Goal: Task Accomplishment & Management: Manage account settings

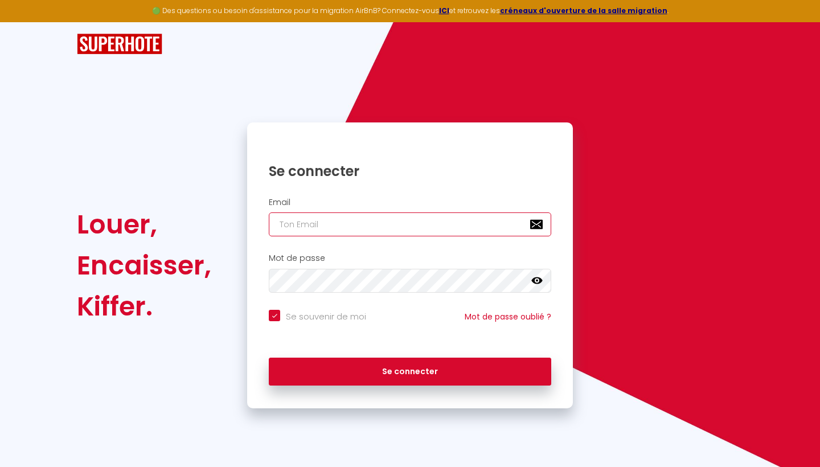
type input "[EMAIL_ADDRESS][DOMAIN_NAME]"
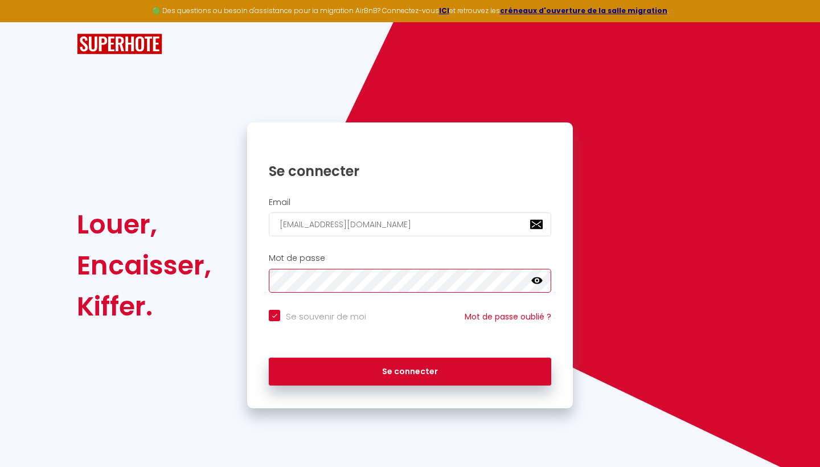
click at [410, 369] on button "Se connecter" at bounding box center [410, 372] width 282 height 28
checkbox input "true"
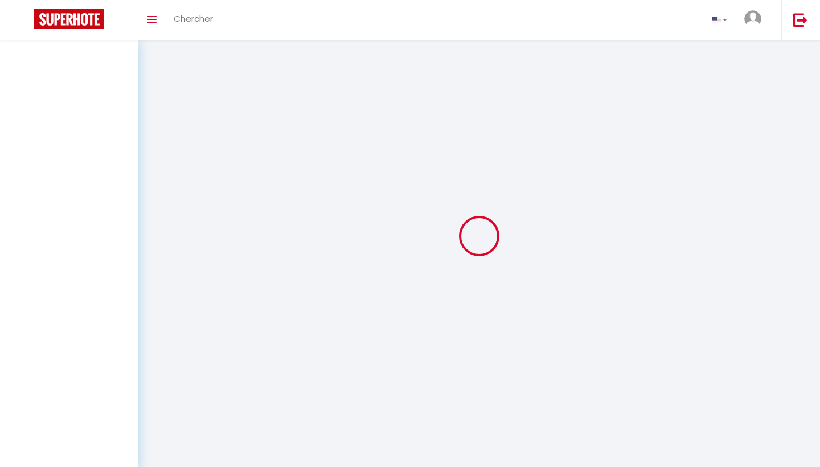
select select
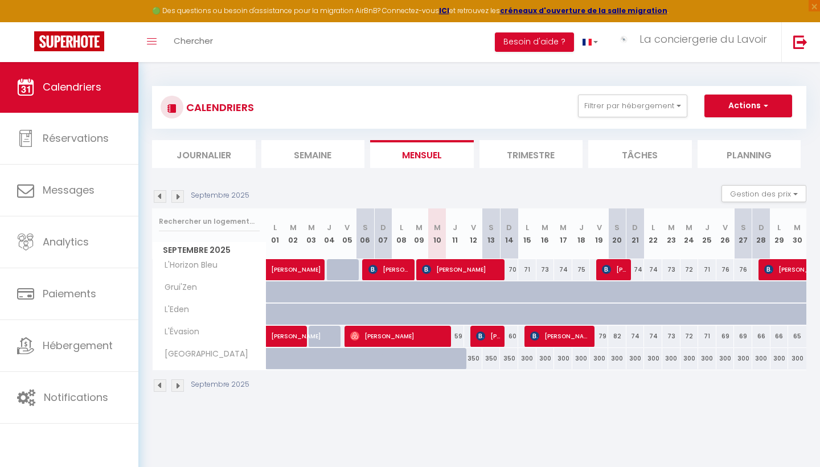
click at [490, 340] on span "[PERSON_NAME]" at bounding box center [488, 336] width 24 height 22
select select "OK"
select select "1"
select select "0"
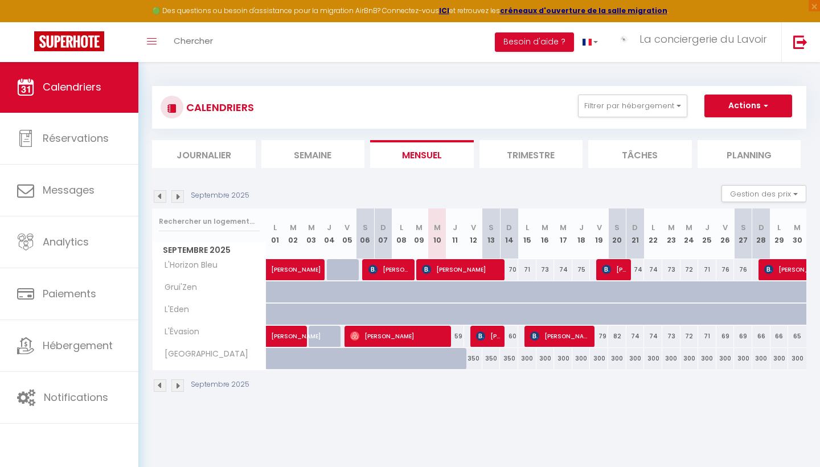
select select "1"
select select
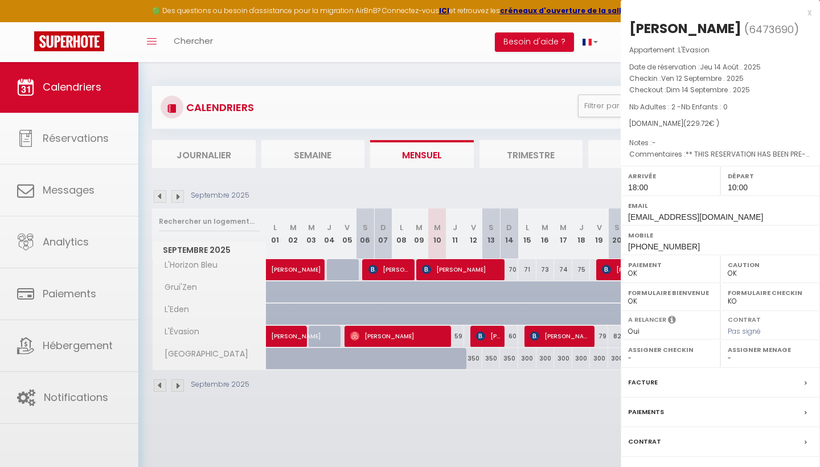
select select "29661"
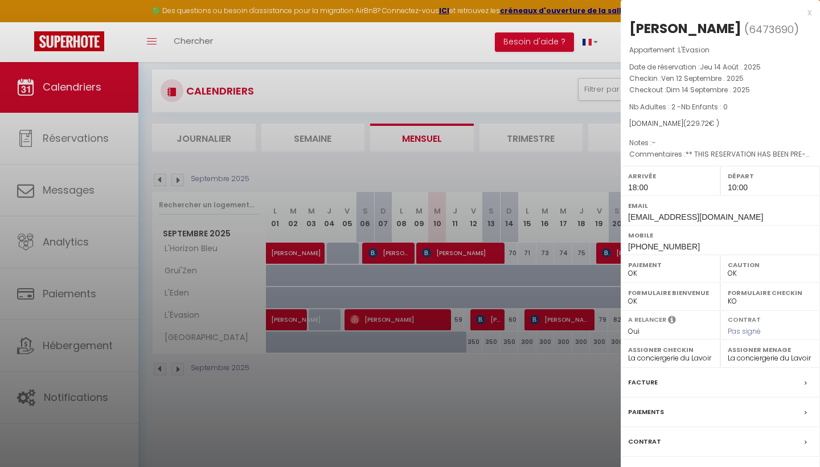
scroll to position [17, 0]
click at [653, 465] on label "Messages" at bounding box center [645, 471] width 35 height 12
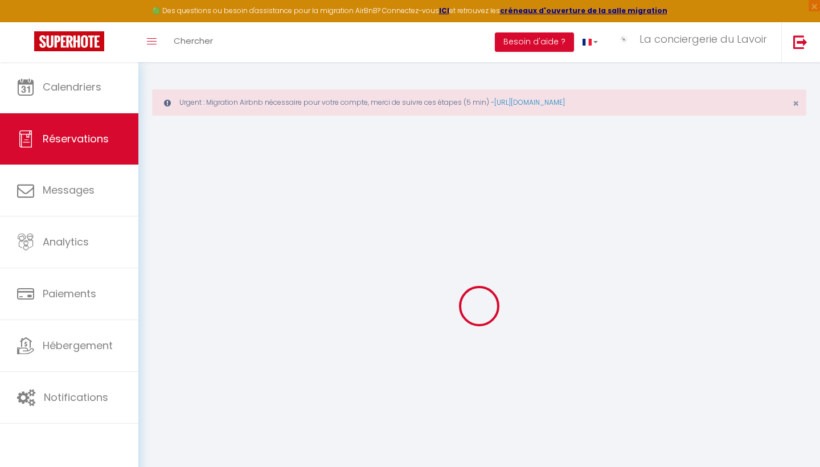
select select
checkbox input "false"
select select
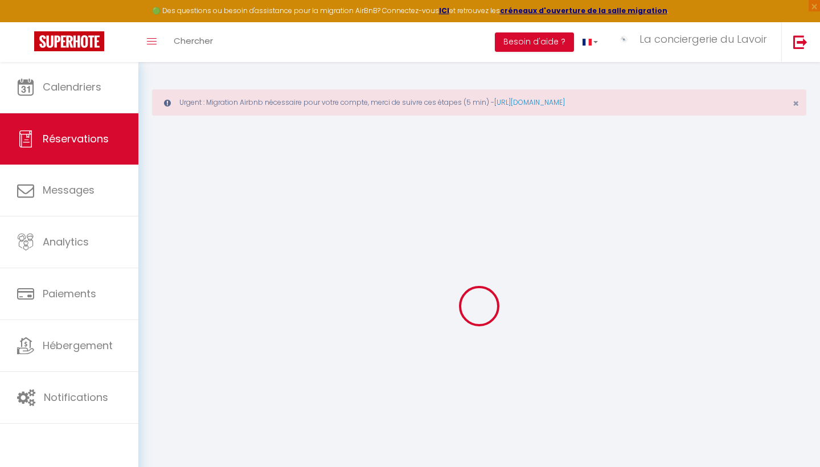
checkbox input "false"
type textarea "** THIS RESERVATION HAS BEEN PRE-PAID ** BOOKING NOTE : Payment charge is EUR 3…"
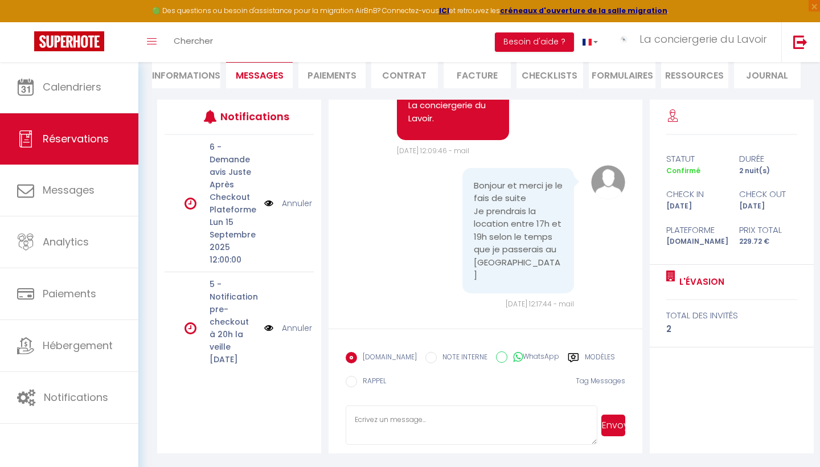
scroll to position [158, 0]
click at [397, 413] on textarea at bounding box center [471, 426] width 251 height 40
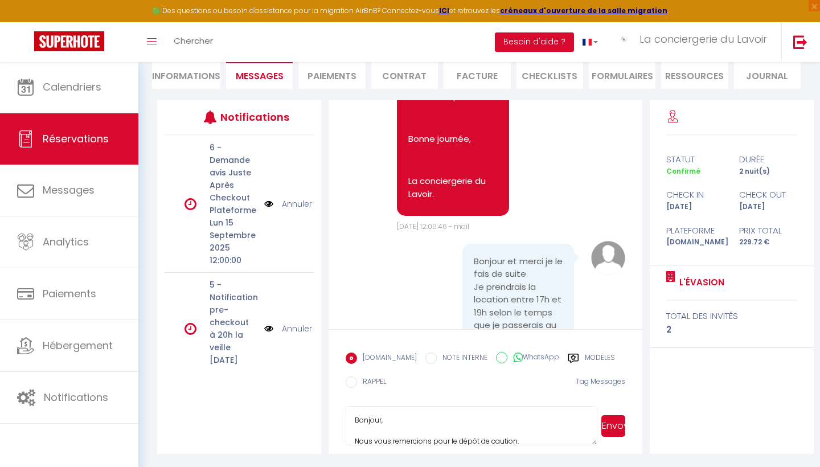
scroll to position [3213, 0]
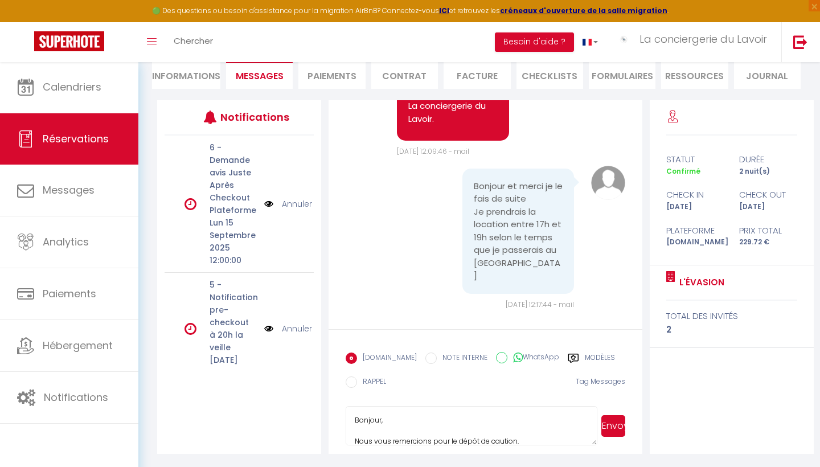
click at [380, 422] on textarea "Bonjour, Nous vous remercions pour le dépôt de caution. Ne vous inquietez pas p…" at bounding box center [471, 426] width 251 height 40
click at [511, 436] on textarea "Bonjour [PERSON_NAME] , Nous vous remercions pour le dépôt de caution. Ne vous …" at bounding box center [471, 426] width 251 height 40
click at [486, 440] on textarea "Bonjour [PERSON_NAME] , Nous vous remercions pour le dépôt de caution. Ne vous …" at bounding box center [471, 426] width 251 height 40
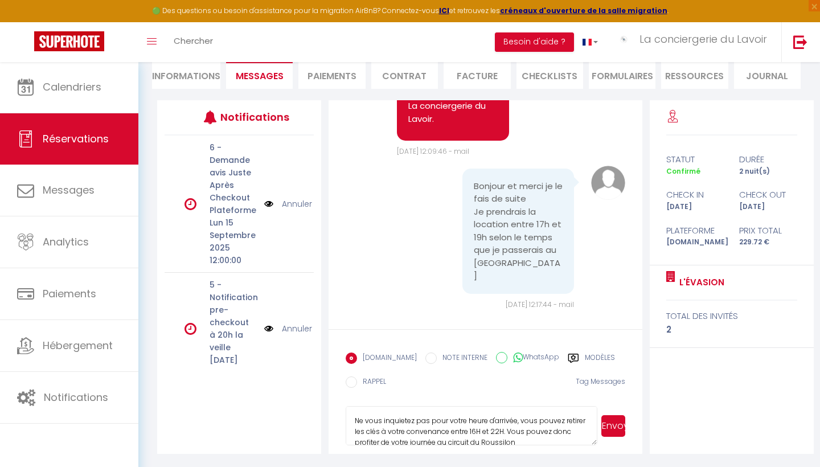
click at [517, 438] on textarea "Bonjour [PERSON_NAME] , Nous vous remercions pour le dépôt de caution. Ne vous …" at bounding box center [471, 426] width 251 height 40
click at [509, 430] on textarea "Bonjour [PERSON_NAME] , Nous vous remercions pour le dépôt de caution. Ne vous …" at bounding box center [471, 426] width 251 height 40
click at [446, 440] on textarea "Bonjour [PERSON_NAME] , Nous vous remercions pour le dépôt de caution. Ne vous …" at bounding box center [471, 426] width 251 height 40
click at [397, 434] on textarea "Bonjour [PERSON_NAME] , Nous vous remercions pour le dépôt de caution. Ne vous …" at bounding box center [471, 426] width 251 height 40
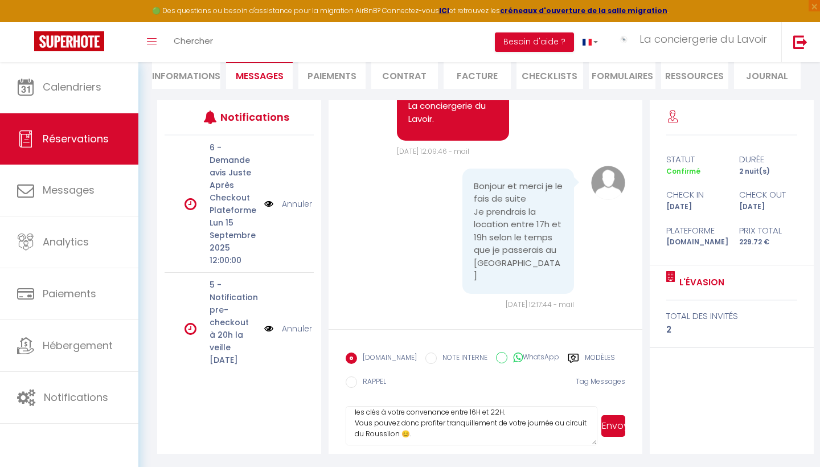
click at [422, 433] on textarea "Bonjour [PERSON_NAME] , Nous vous remercions pour le dépôt de caution. Ne vous …" at bounding box center [471, 426] width 251 height 40
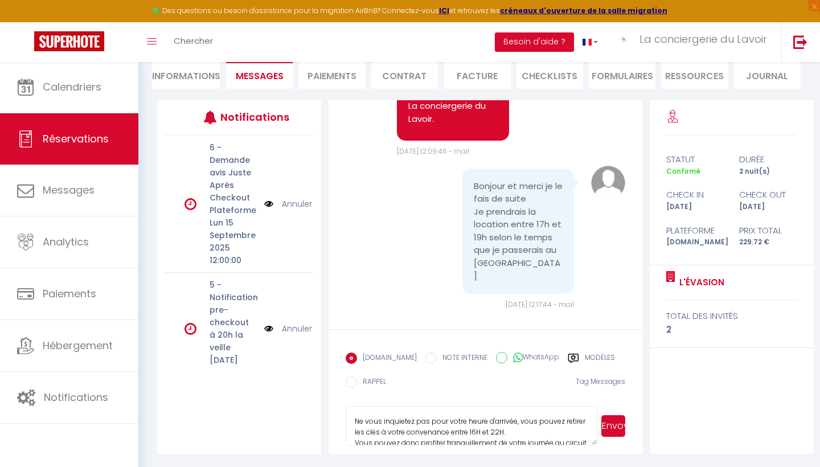
scroll to position [43, 0]
click at [511, 427] on textarea "Bonjour [PERSON_NAME] , Nous vous remercions pour le dépôt de caution. Ne vous …" at bounding box center [471, 426] width 251 height 40
click at [506, 430] on textarea "Bonjour [PERSON_NAME] , Nous vous remercions pour le dépôt de caution. Ne vous …" at bounding box center [471, 426] width 251 height 40
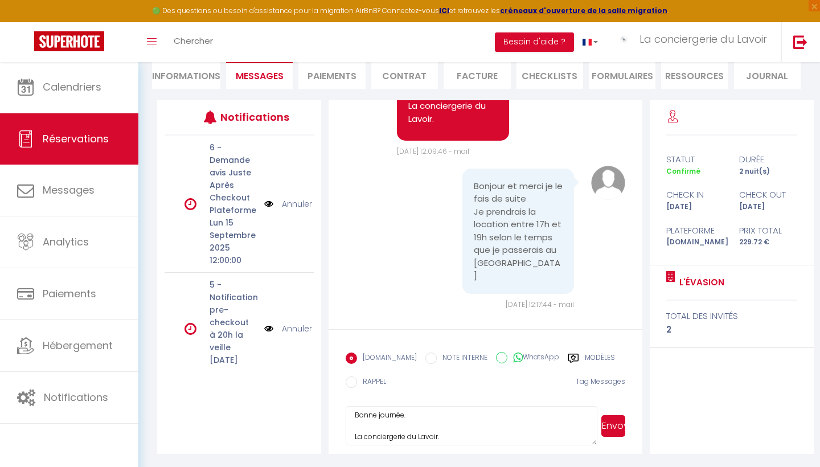
scroll to position [133, 0]
type textarea "Bonjour [PERSON_NAME] , Nous vous remercions pour le dépôt de caution. Ne vous …"
click at [617, 426] on button "Envoyer" at bounding box center [613, 426] width 24 height 22
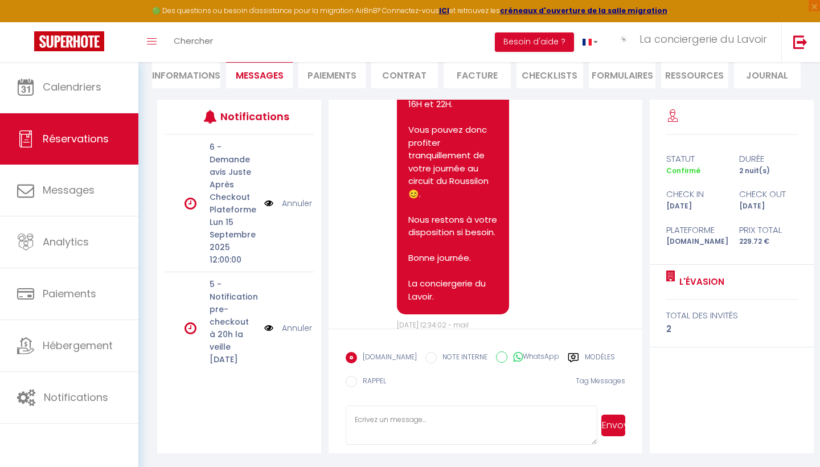
scroll to position [158, 0]
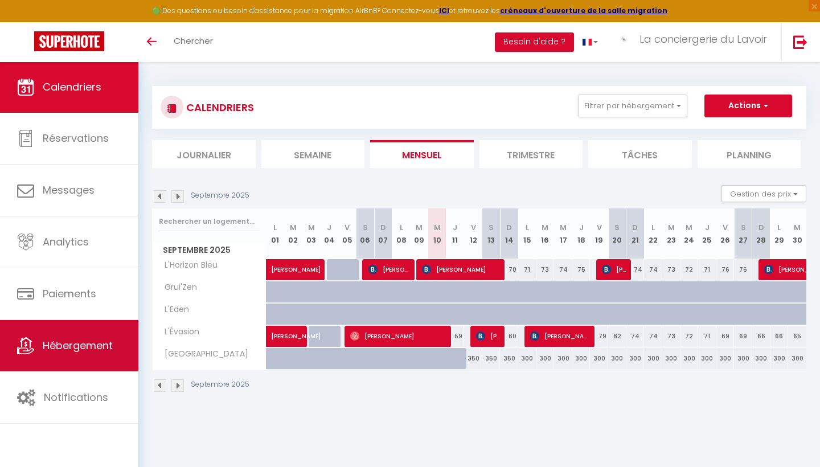
click at [101, 354] on link "Hébergement" at bounding box center [69, 345] width 138 height 51
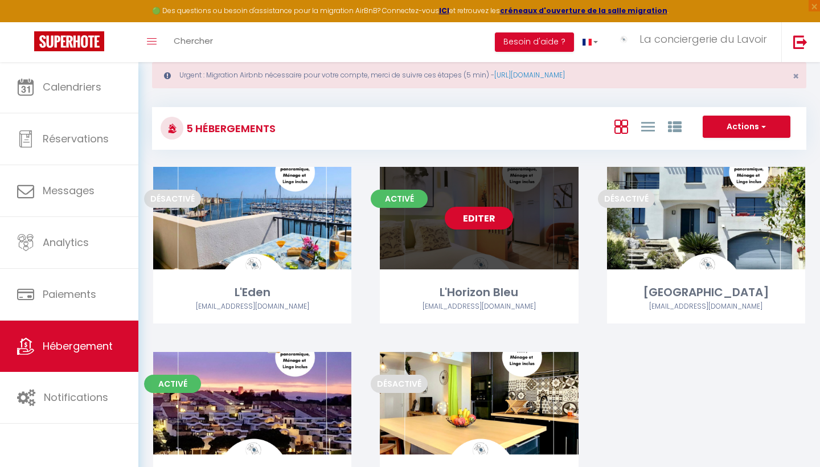
scroll to position [32, 0]
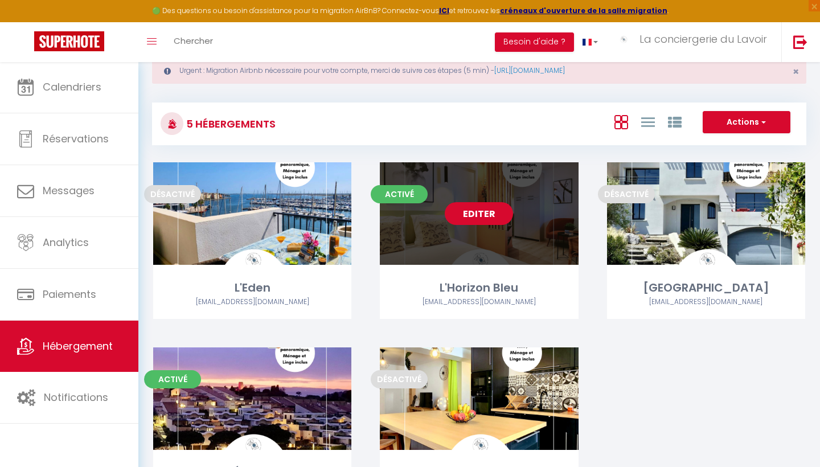
click at [489, 207] on link "Editer" at bounding box center [479, 213] width 68 height 23
select select "3"
select select "2"
select select "1"
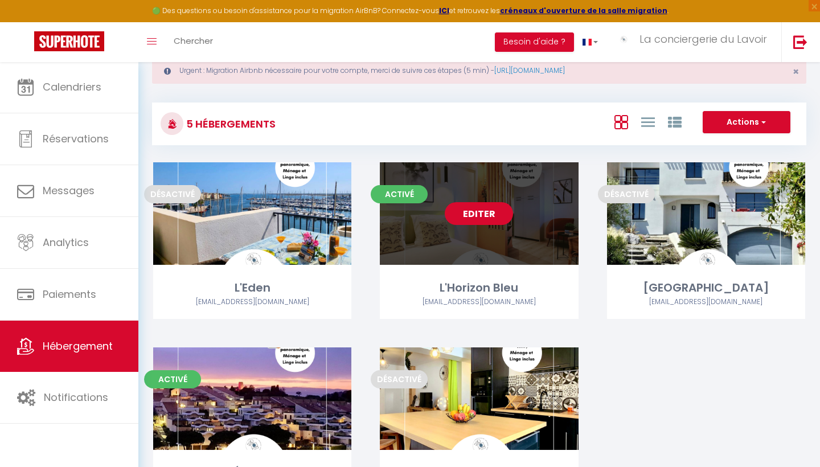
select select
select select "28"
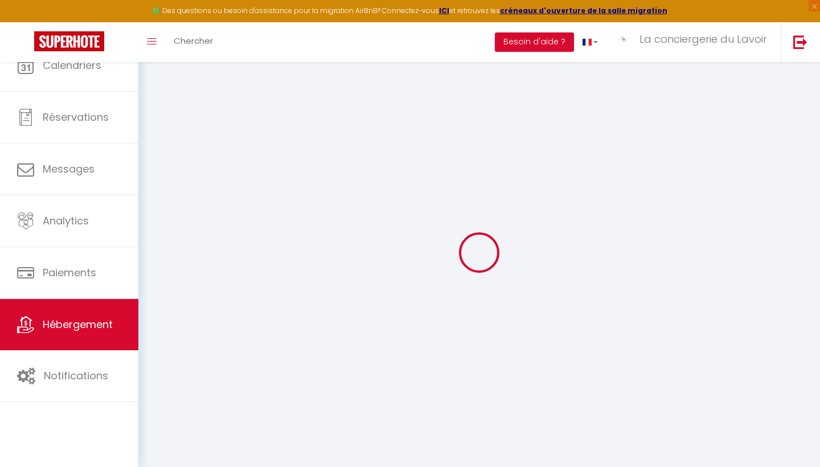
select select
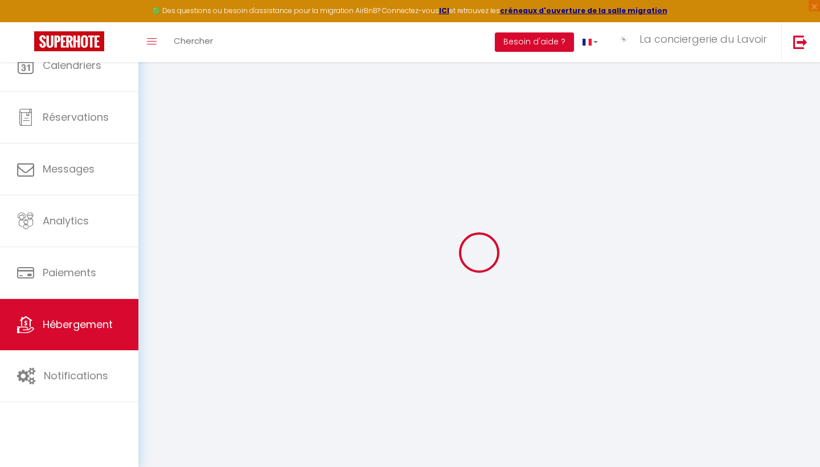
select select
checkbox input "false"
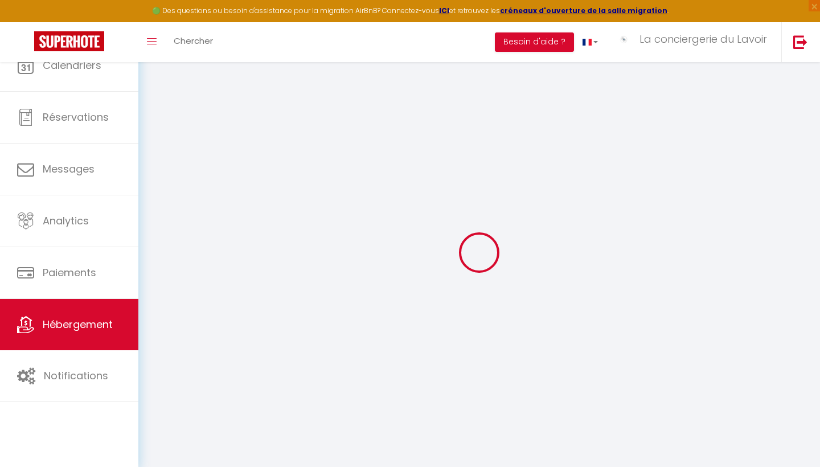
select select
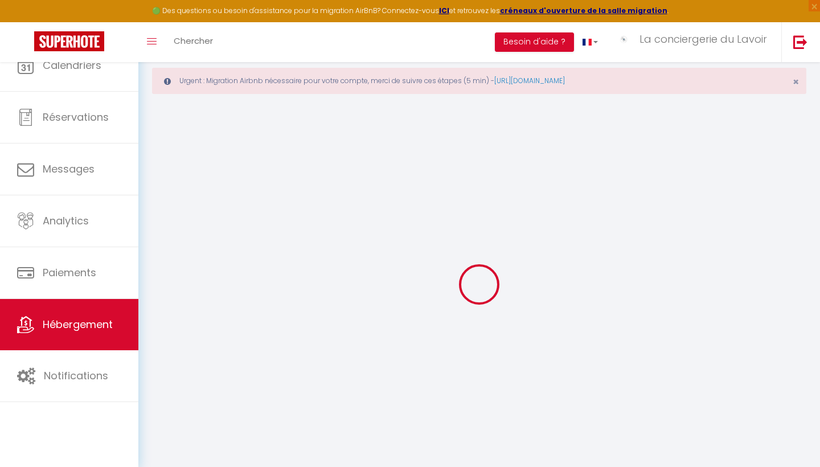
select select
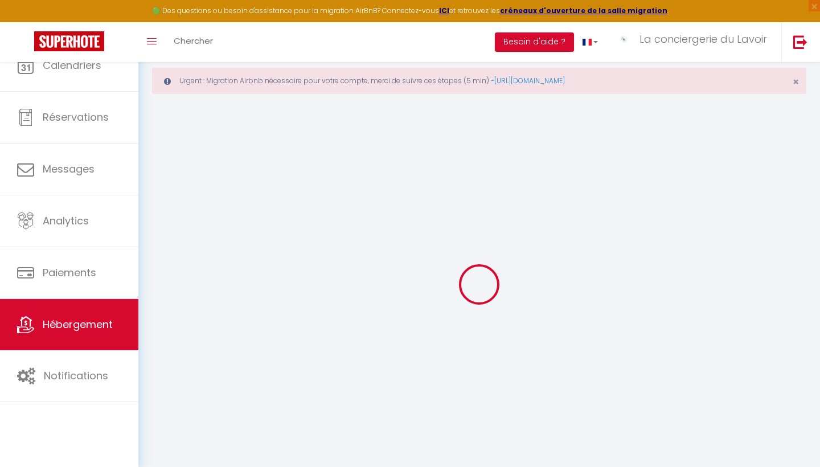
select select
checkbox input "false"
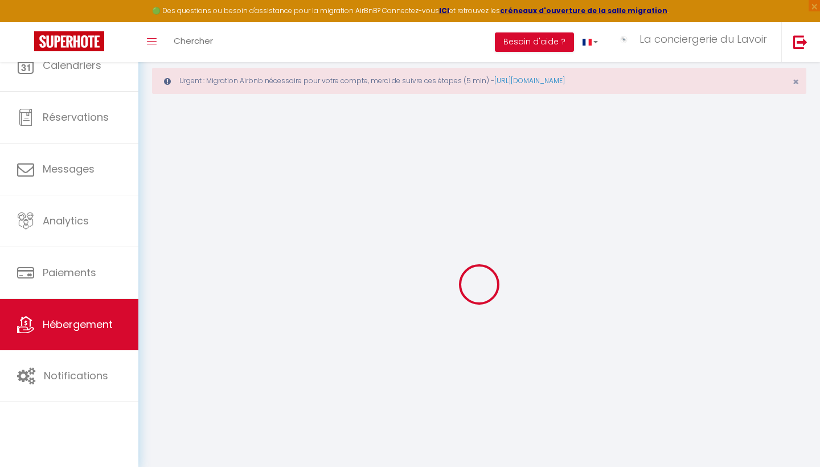
select select
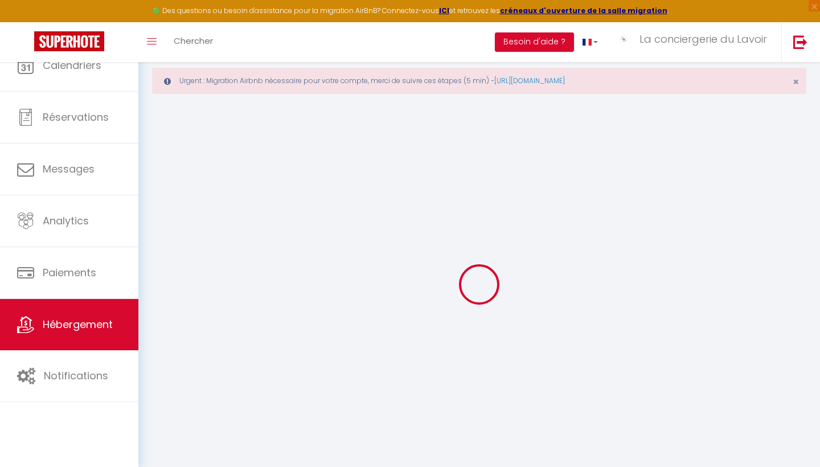
select select
checkbox input "false"
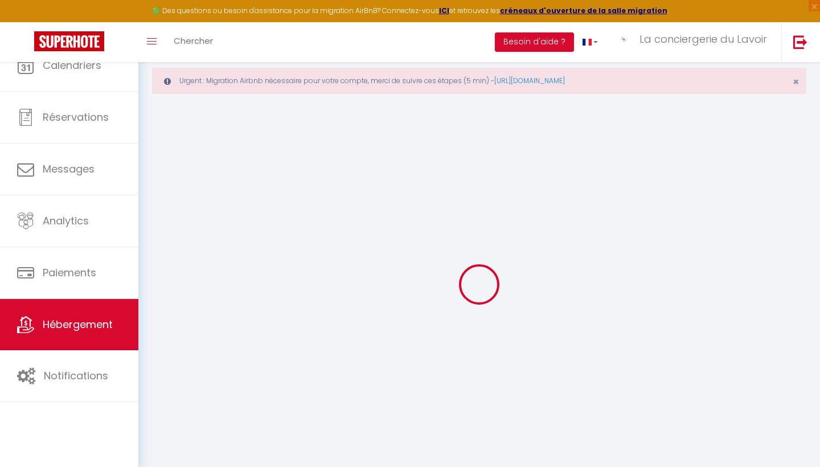
checkbox input "false"
select select
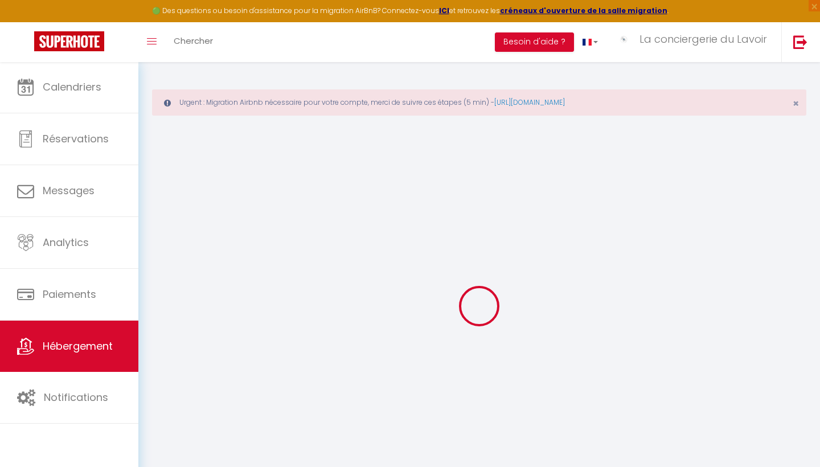
select select
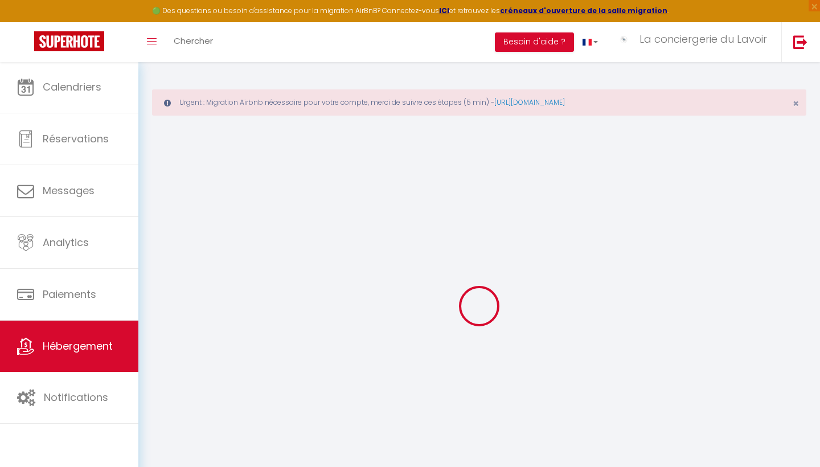
select select
checkbox input "false"
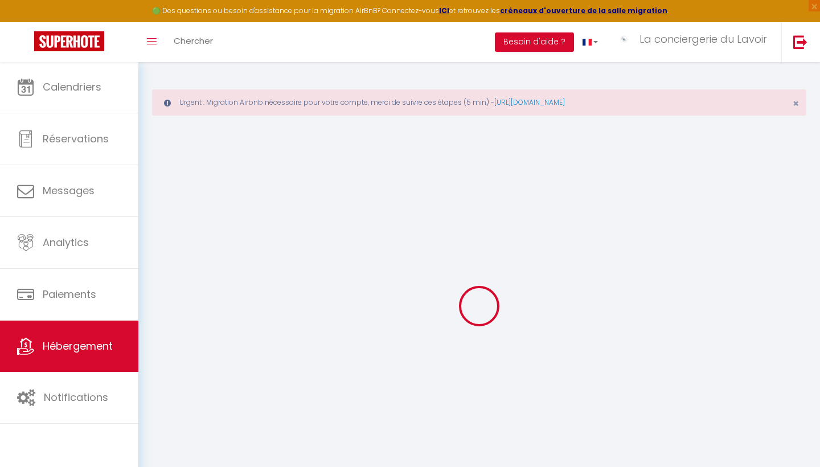
select select
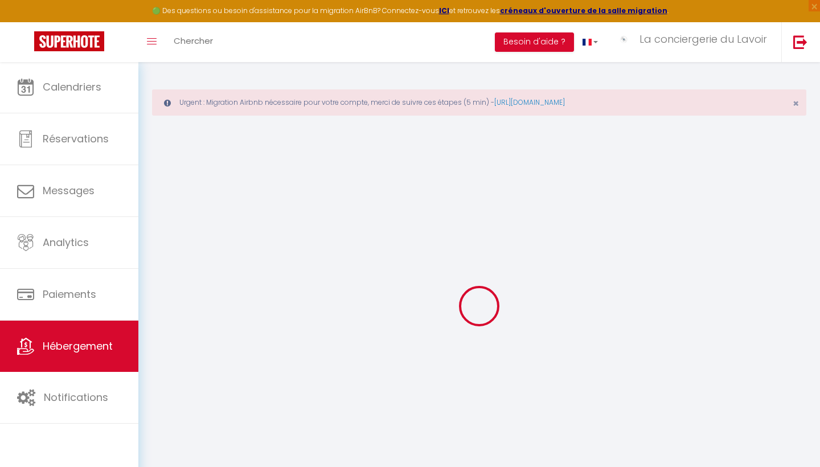
select select
checkbox input "false"
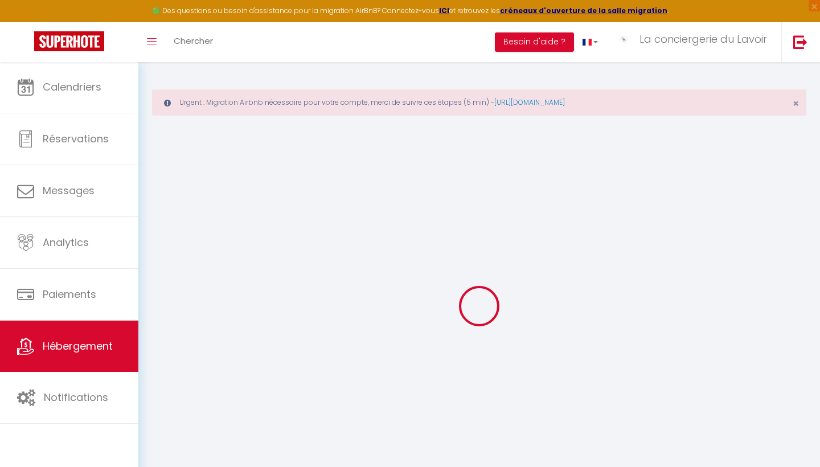
checkbox input "false"
select select
select select "+ 5 %"
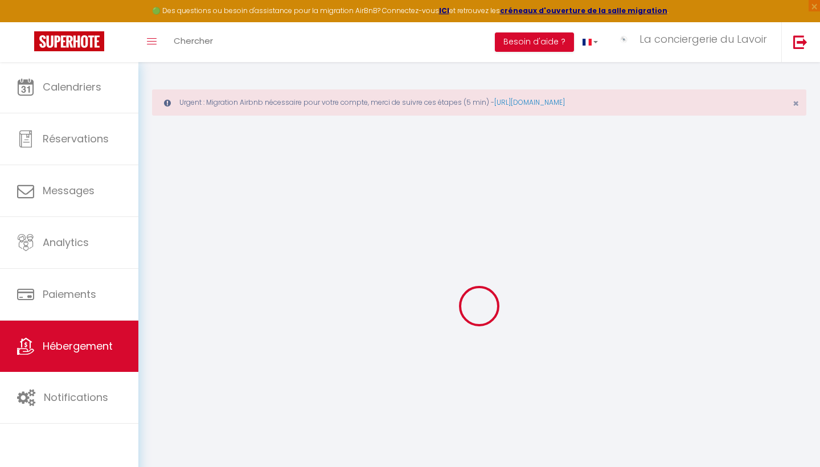
select select "+ 29 %"
select select "+ 3 %"
select select "5723-1160686740443204545"
checkbox input "false"
checkbox input "true"
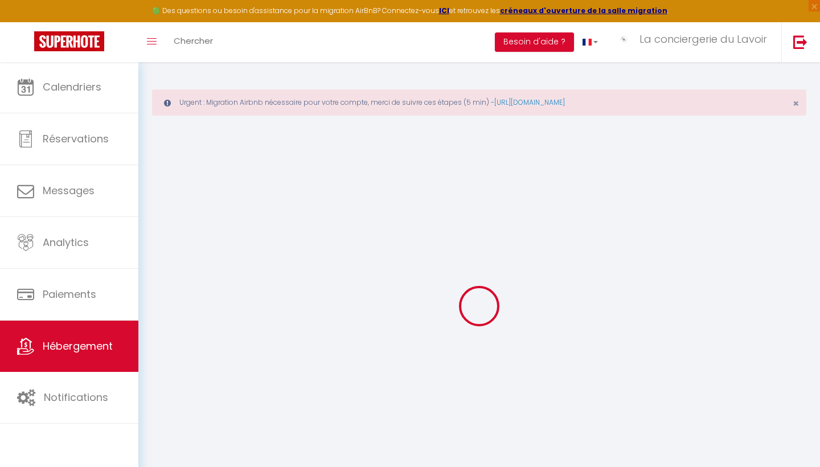
checkbox input "true"
checkbox input "false"
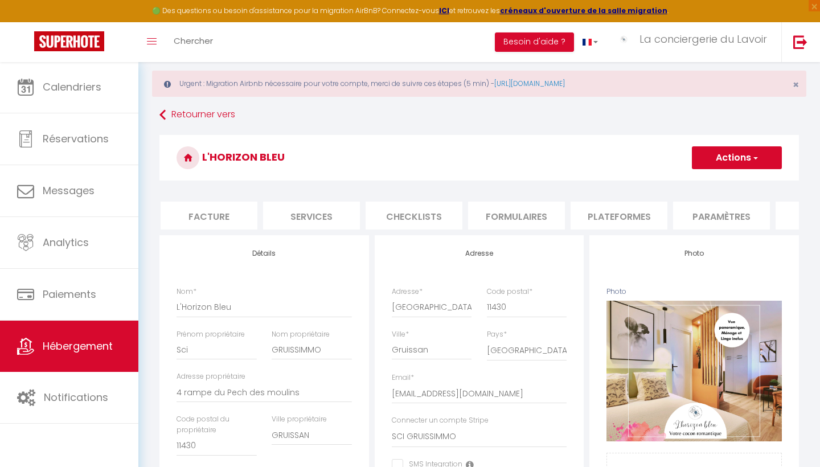
scroll to position [0, 219]
click at [605, 215] on li "Plateformes" at bounding box center [604, 216] width 97 height 28
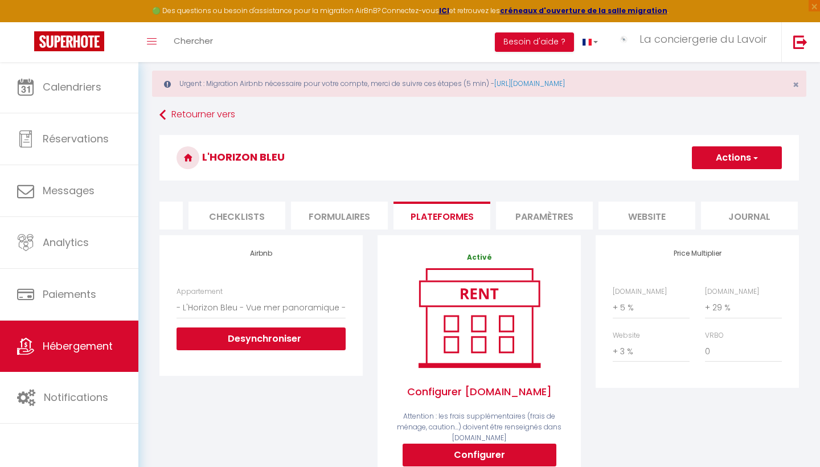
scroll to position [0, 380]
